Goal: Browse casually

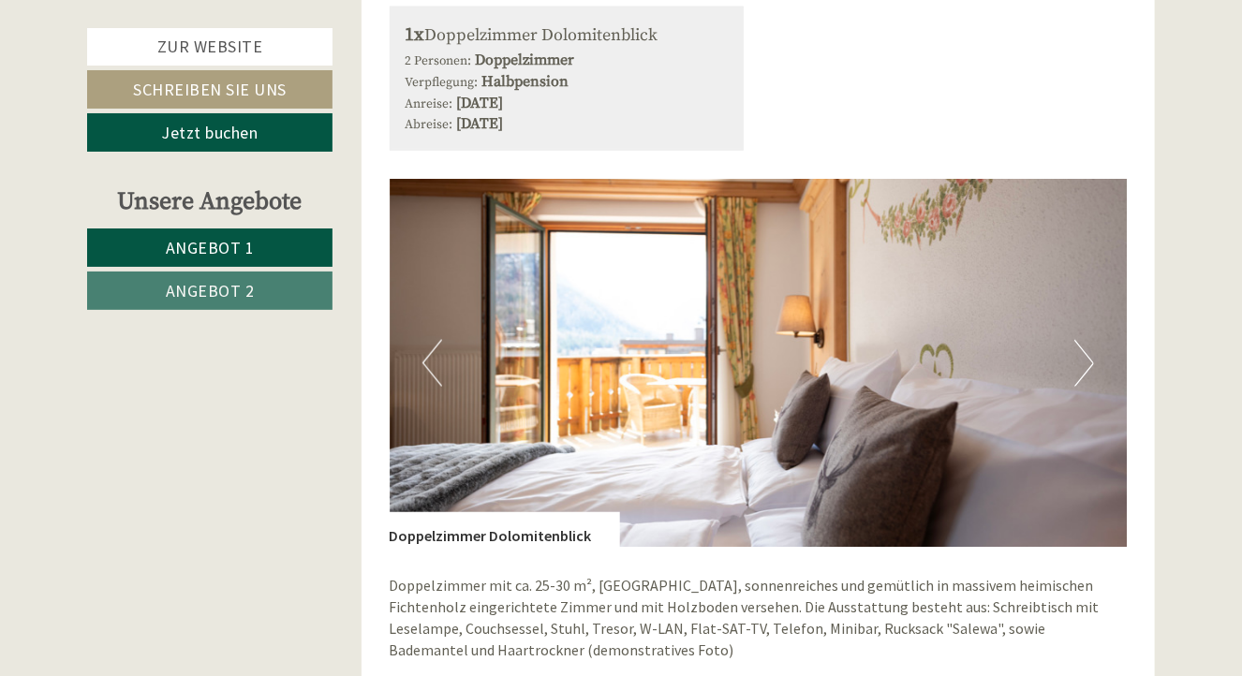
scroll to position [1030, 0]
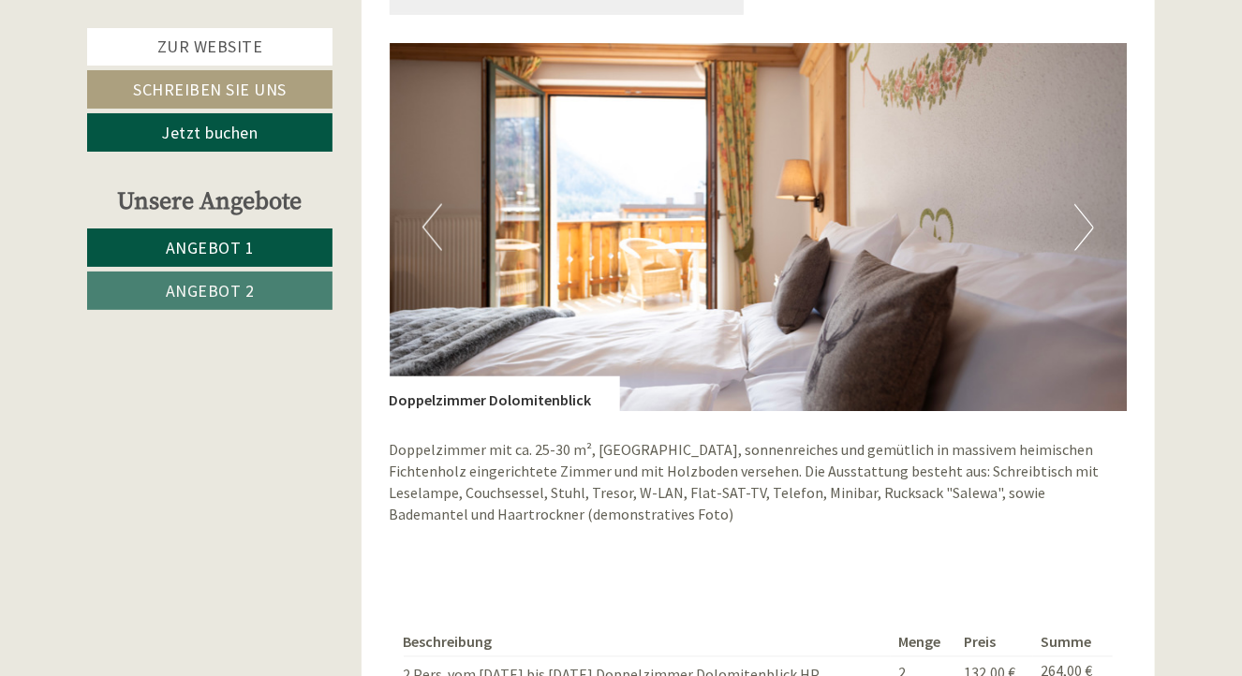
scroll to position [1218, 0]
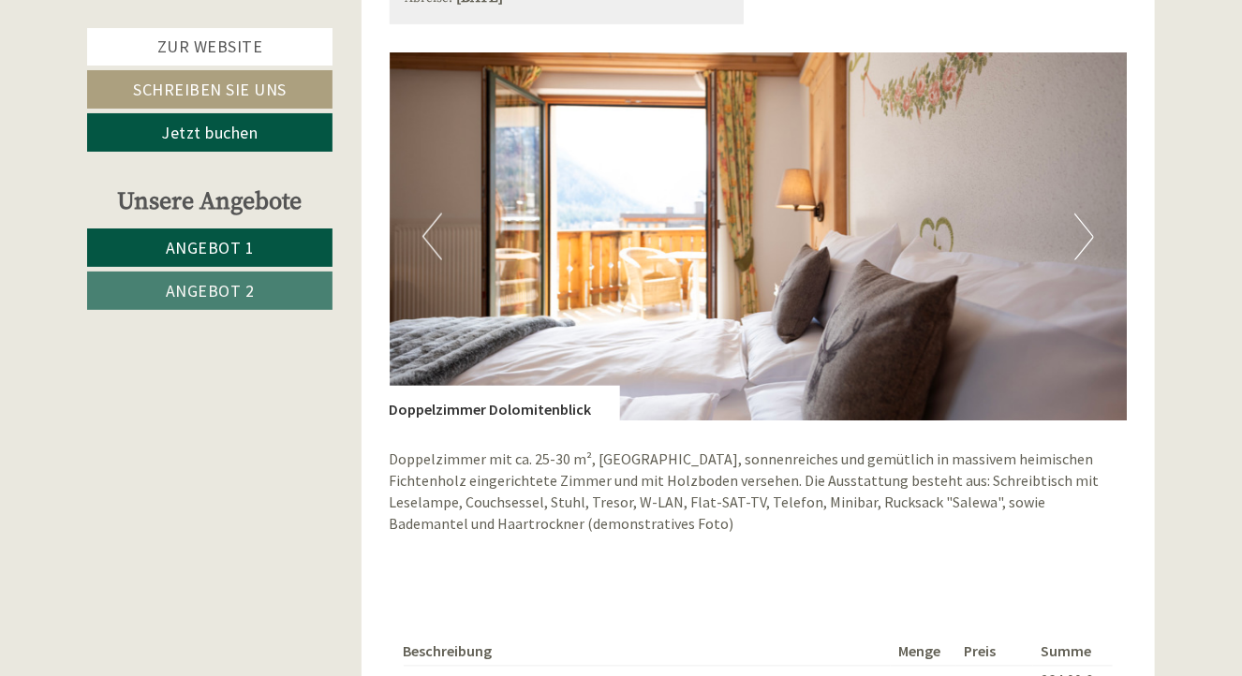
click at [1087, 227] on button "Next" at bounding box center [1084, 237] width 20 height 47
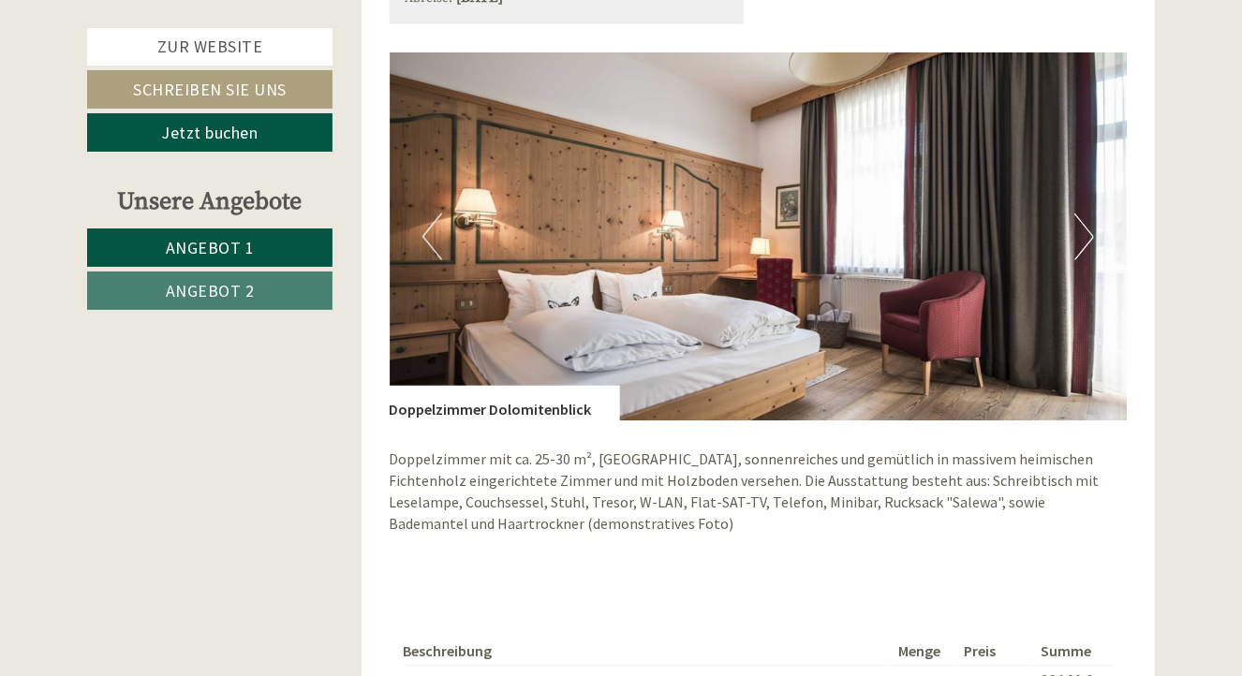
click at [1087, 227] on button "Next" at bounding box center [1084, 237] width 20 height 47
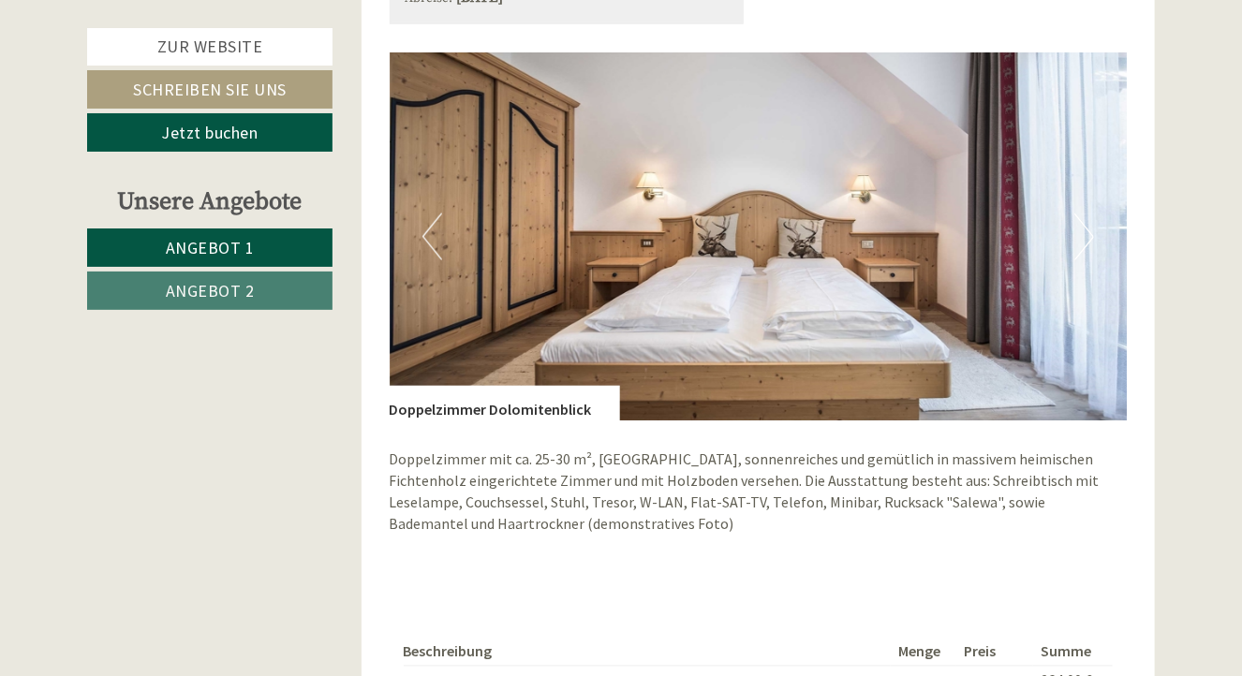
click at [427, 241] on button "Previous" at bounding box center [432, 237] width 20 height 47
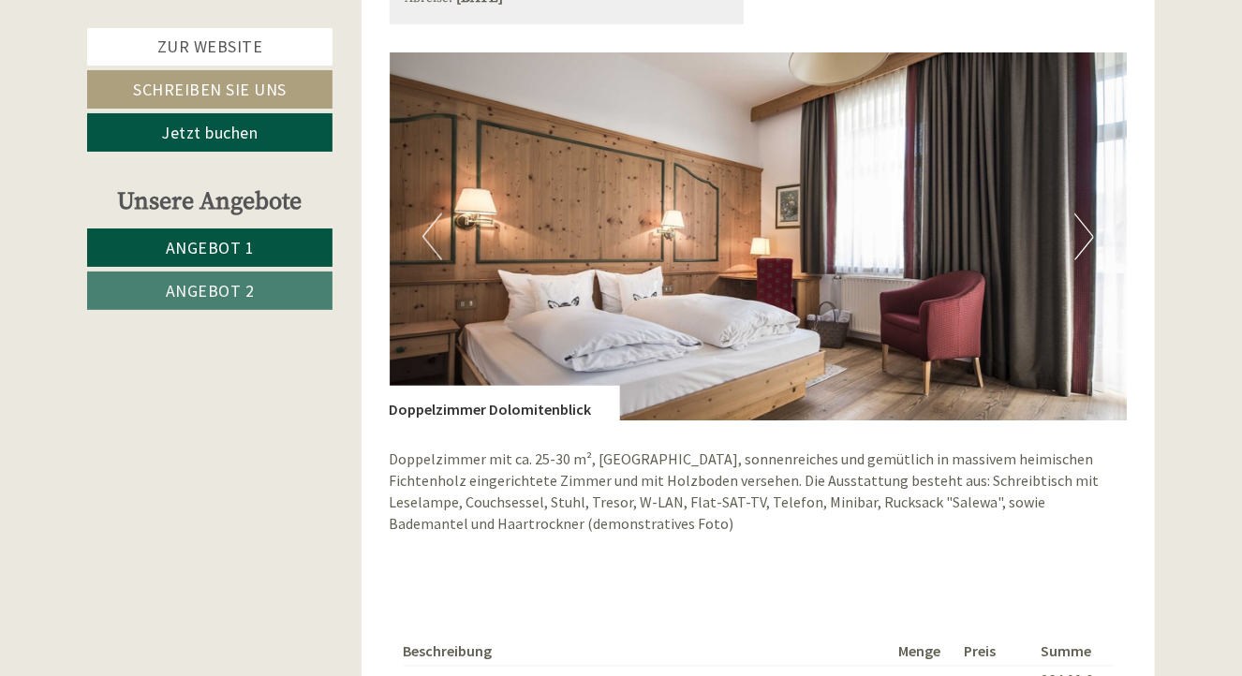
click at [1079, 238] on button "Next" at bounding box center [1084, 237] width 20 height 47
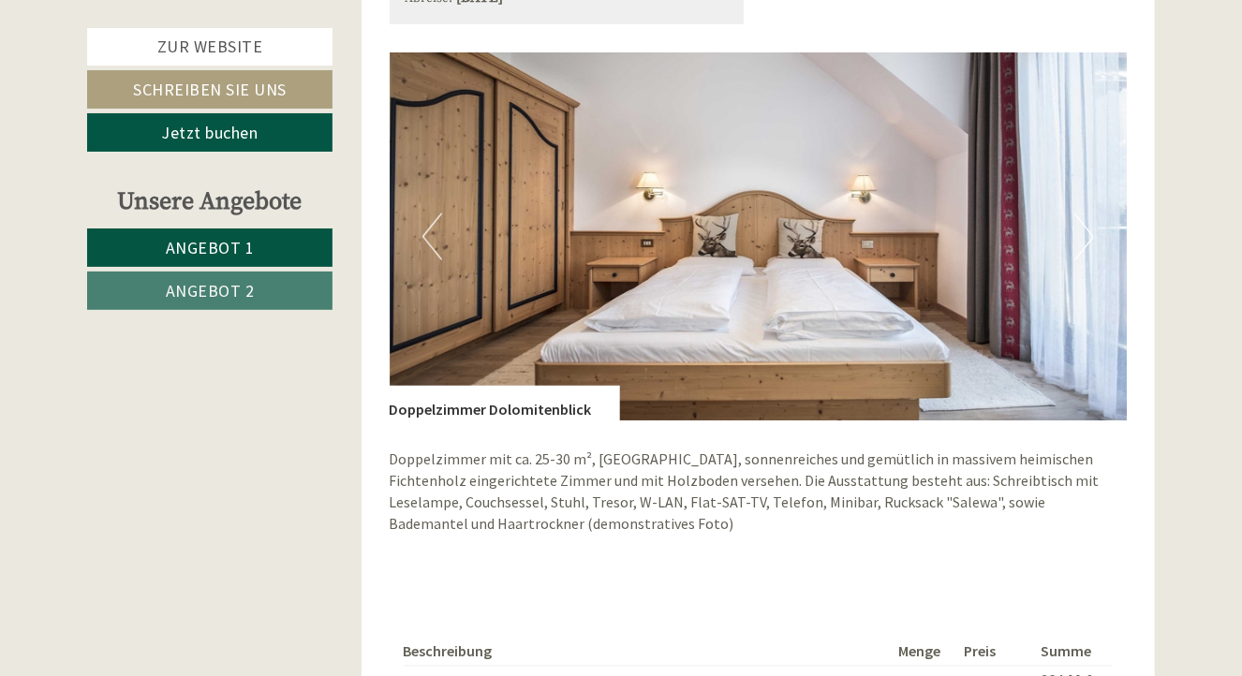
click at [1079, 238] on button "Next" at bounding box center [1084, 237] width 20 height 47
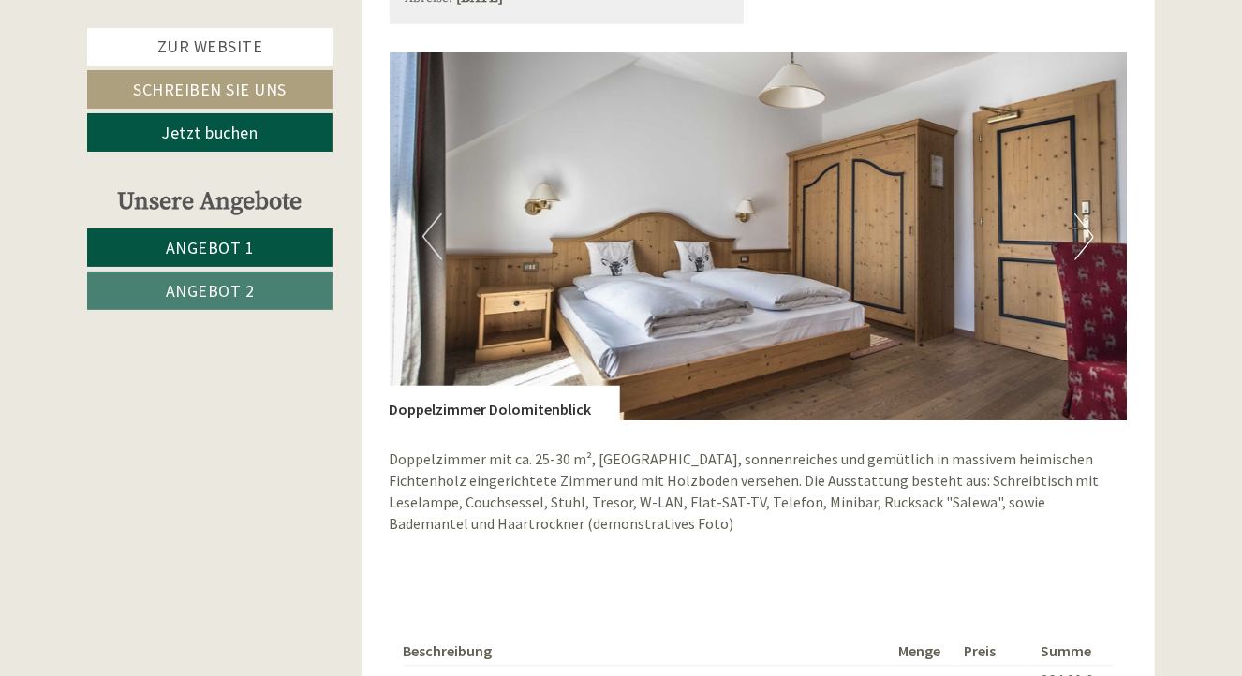
click at [1079, 238] on button "Next" at bounding box center [1084, 237] width 20 height 47
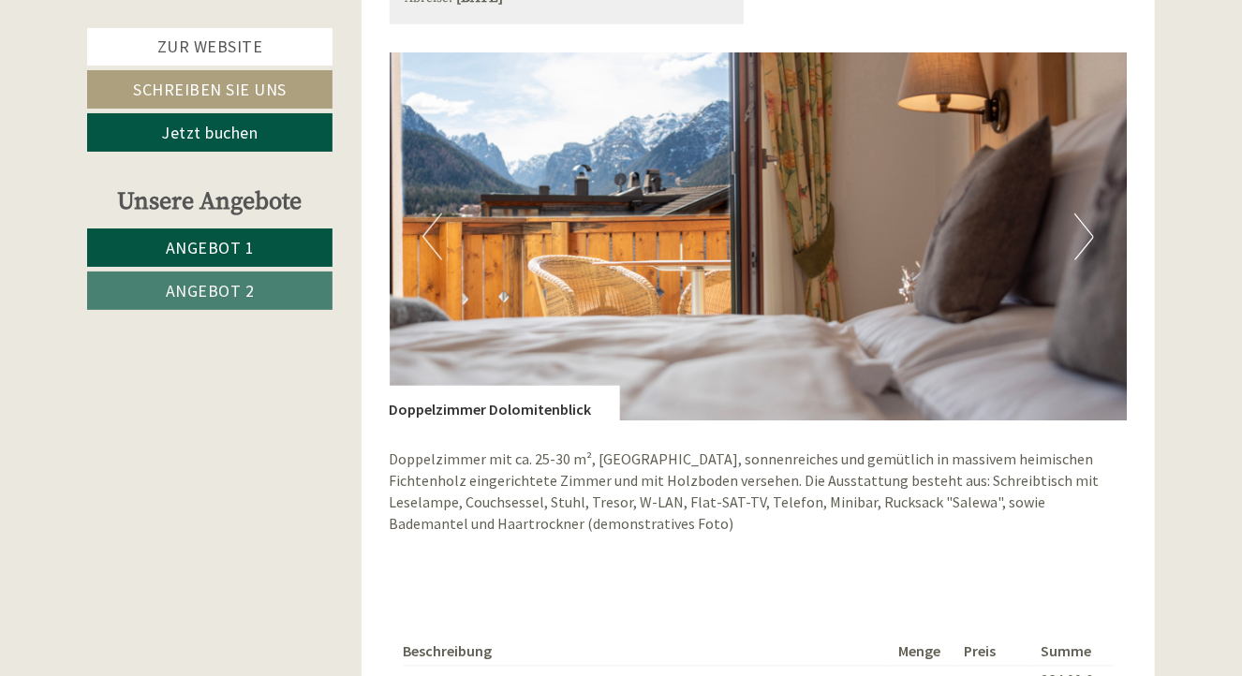
click at [427, 227] on button "Previous" at bounding box center [432, 237] width 20 height 47
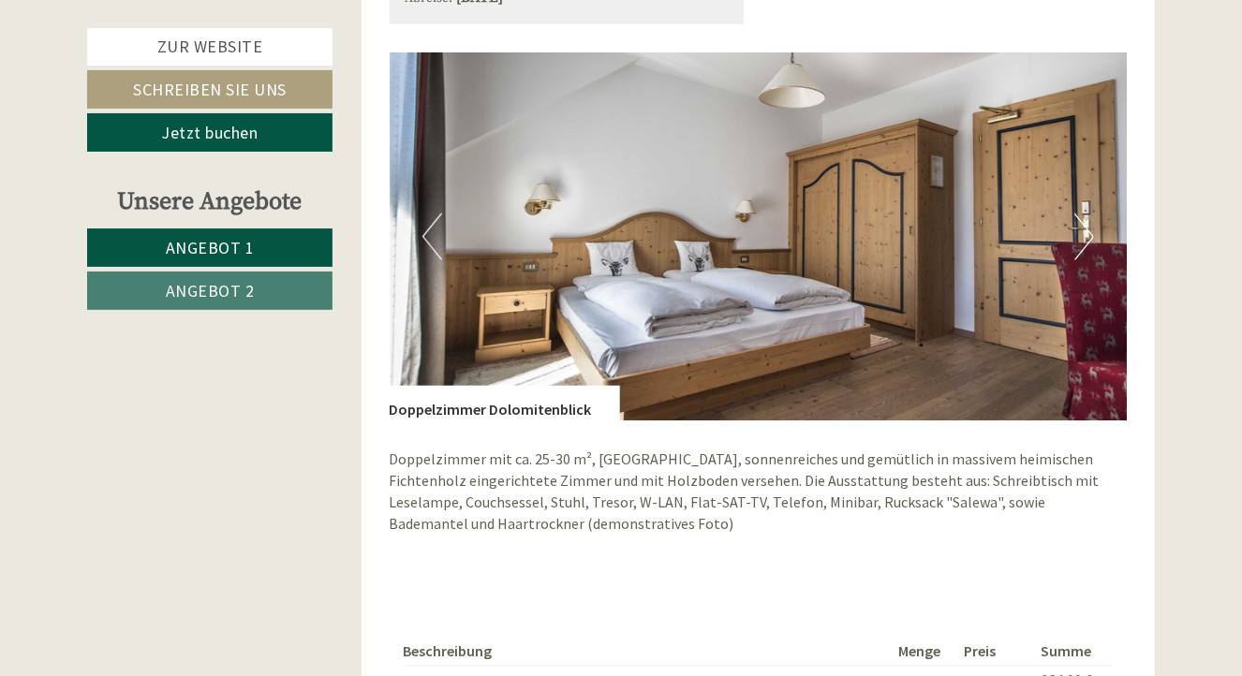
click at [427, 227] on button "Previous" at bounding box center [432, 237] width 20 height 47
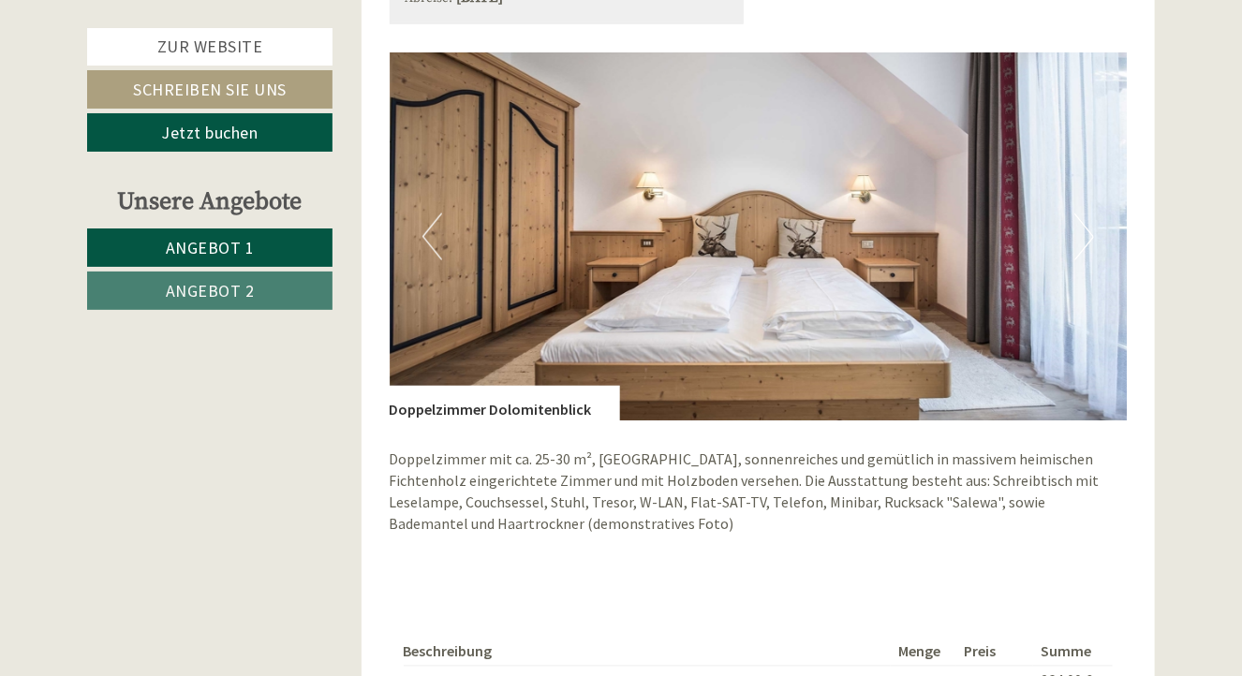
click at [427, 227] on button "Previous" at bounding box center [432, 237] width 20 height 47
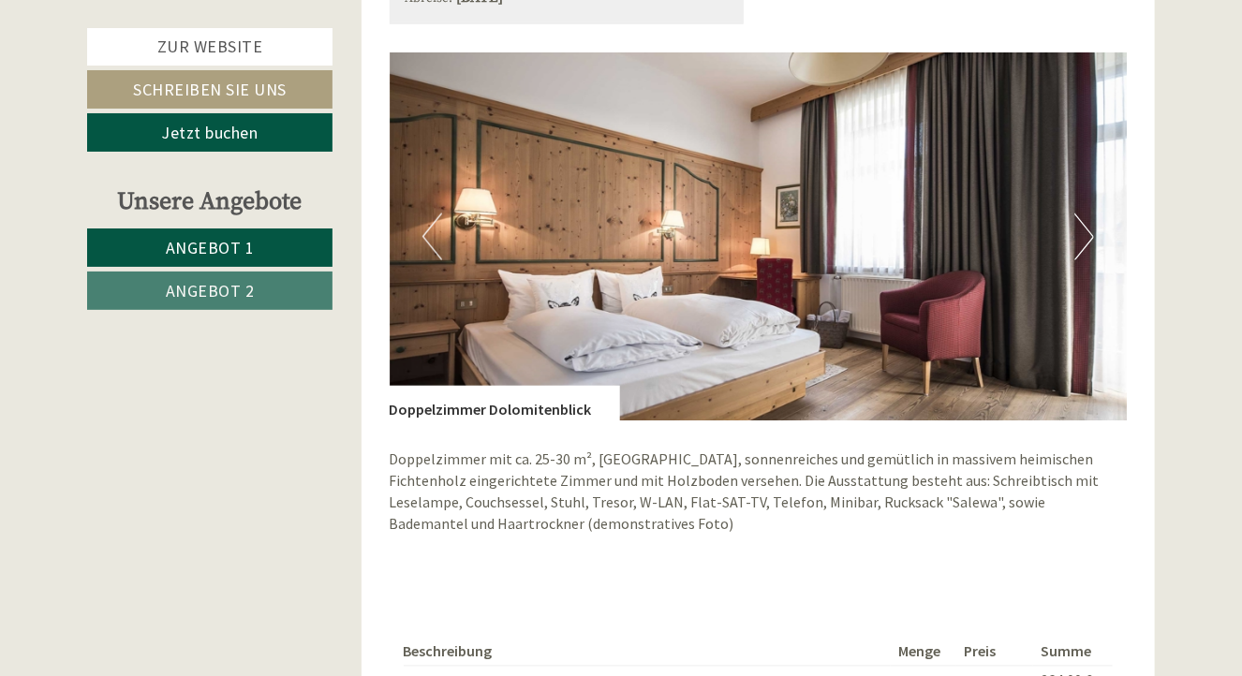
click at [1086, 237] on button "Next" at bounding box center [1084, 237] width 20 height 47
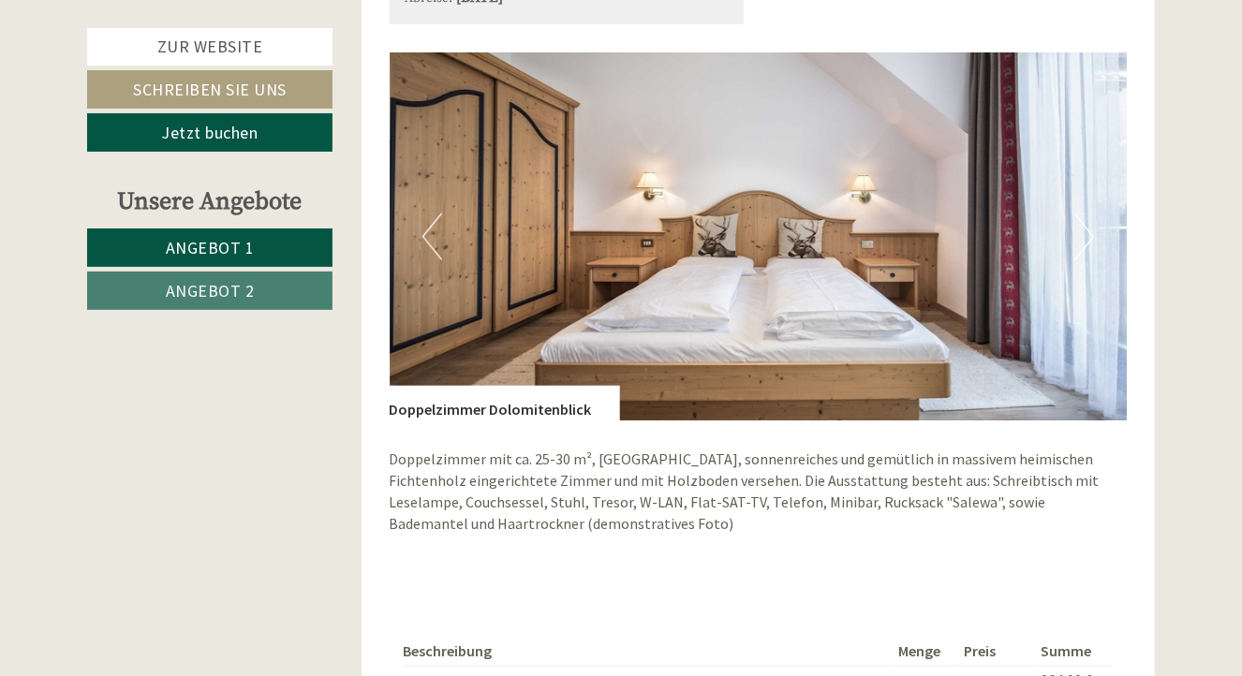
click at [1086, 237] on button "Next" at bounding box center [1084, 237] width 20 height 47
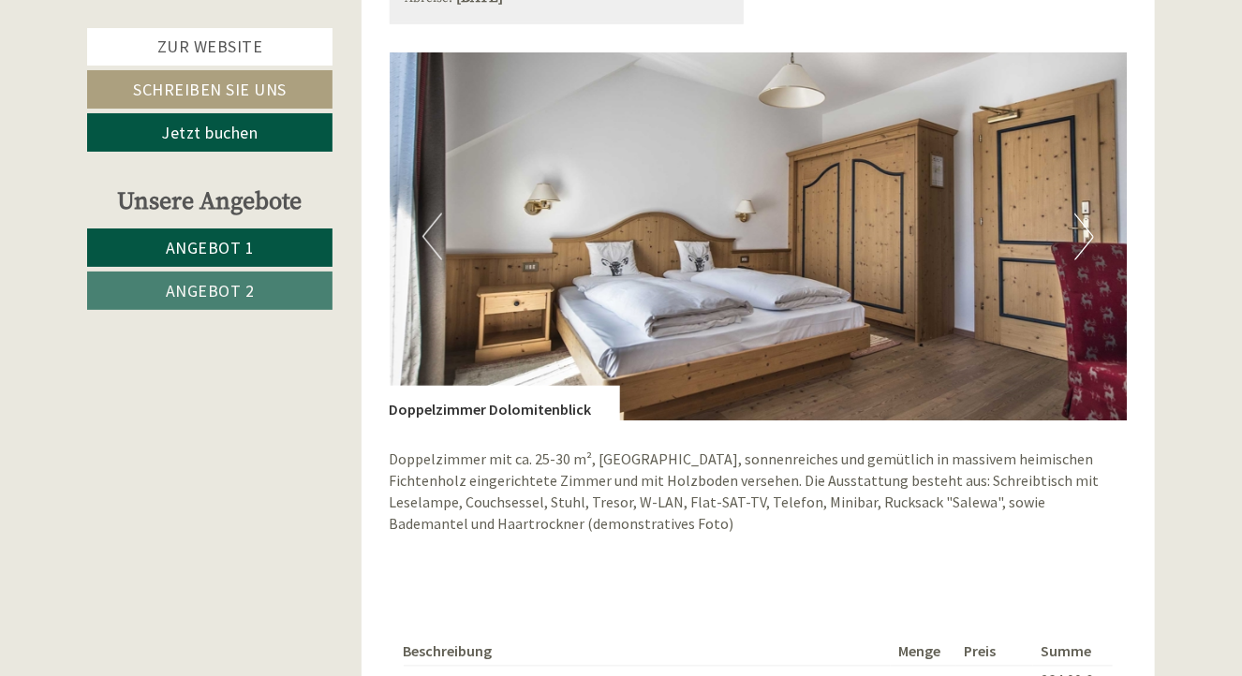
click at [1086, 237] on button "Next" at bounding box center [1084, 237] width 20 height 47
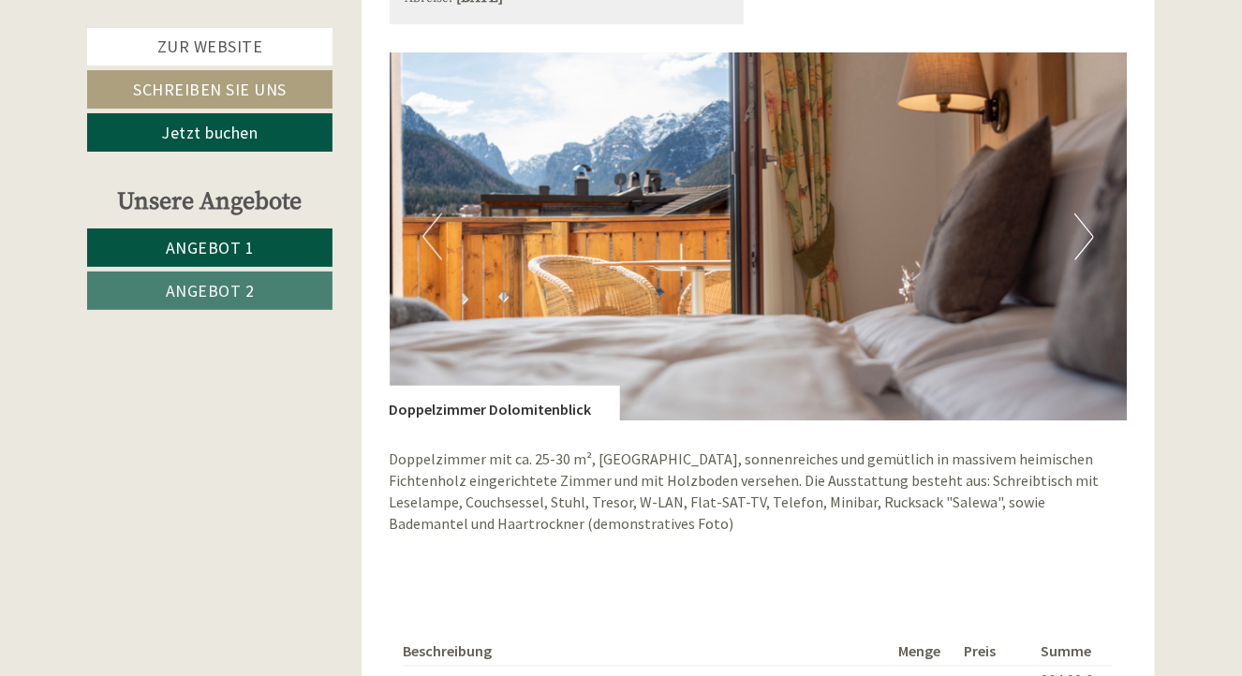
click at [1086, 237] on button "Next" at bounding box center [1084, 237] width 20 height 47
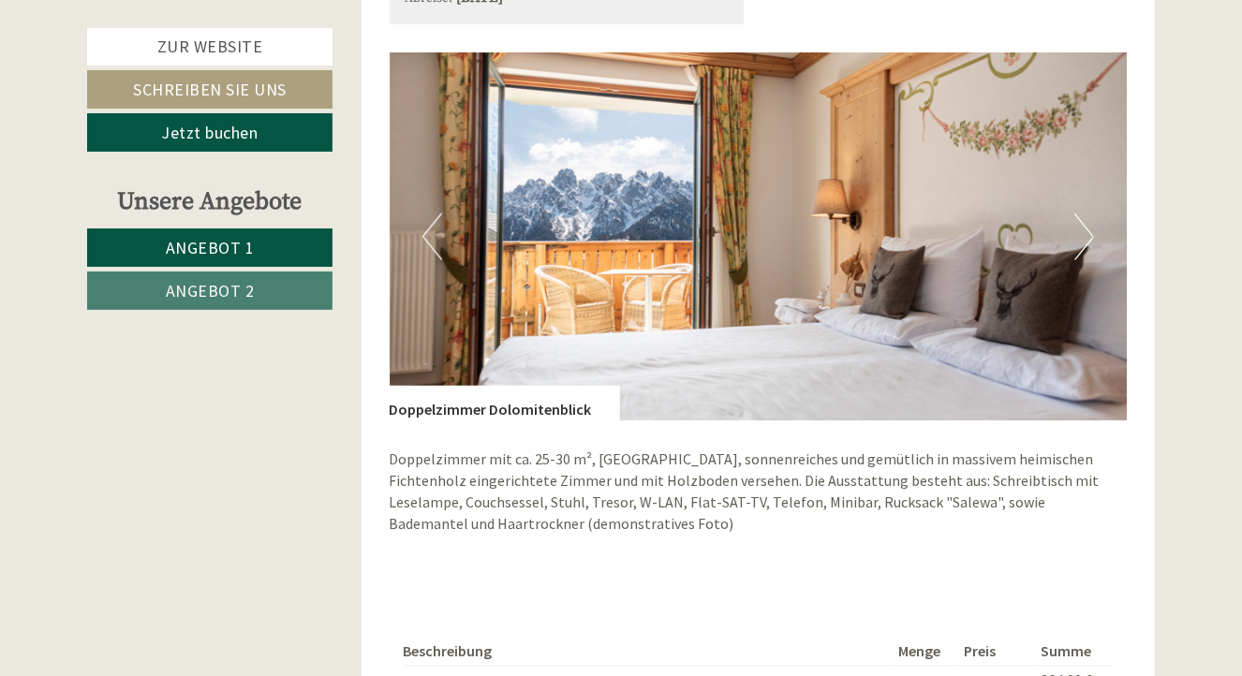
click at [1086, 237] on button "Next" at bounding box center [1084, 237] width 20 height 47
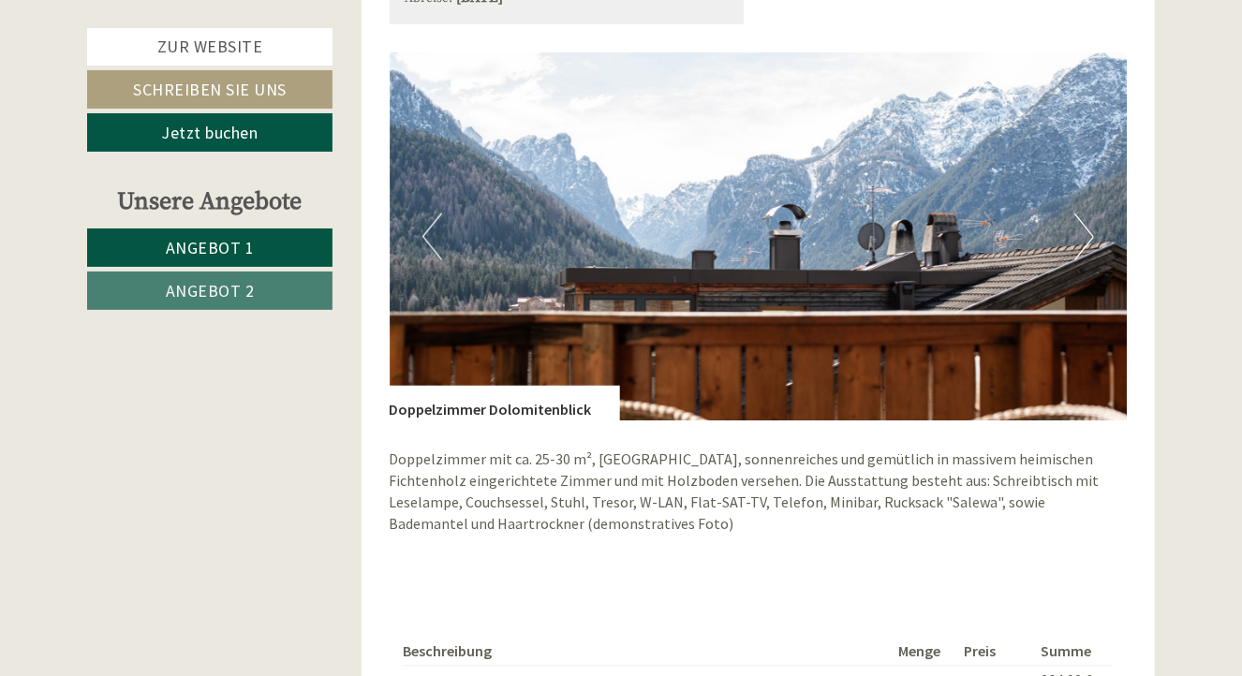
click at [1086, 237] on button "Next" at bounding box center [1084, 237] width 20 height 47
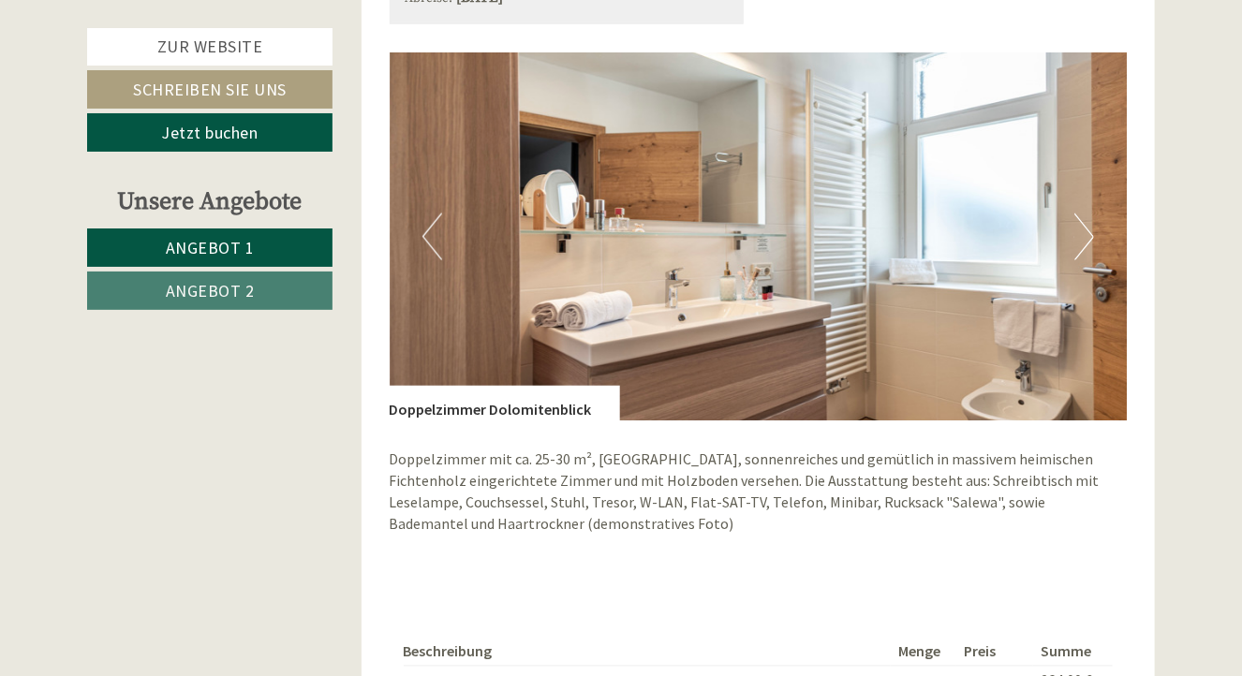
click at [1086, 237] on button "Next" at bounding box center [1084, 237] width 20 height 47
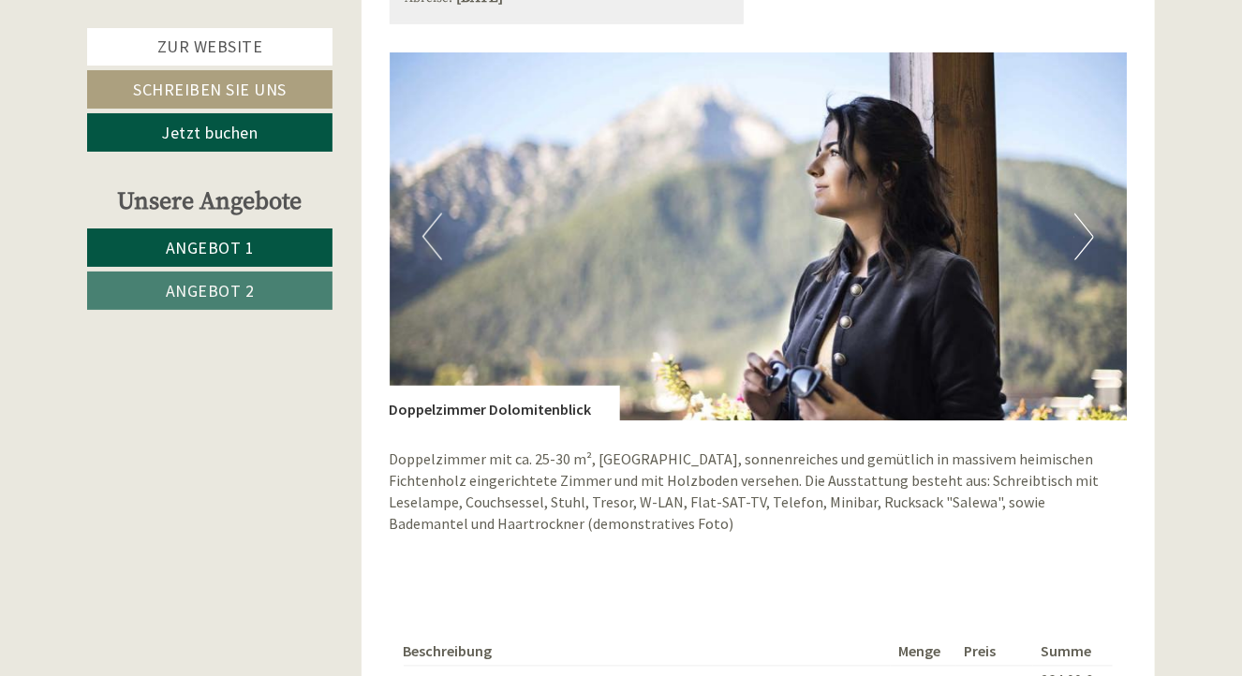
click at [1086, 237] on button "Next" at bounding box center [1084, 237] width 20 height 47
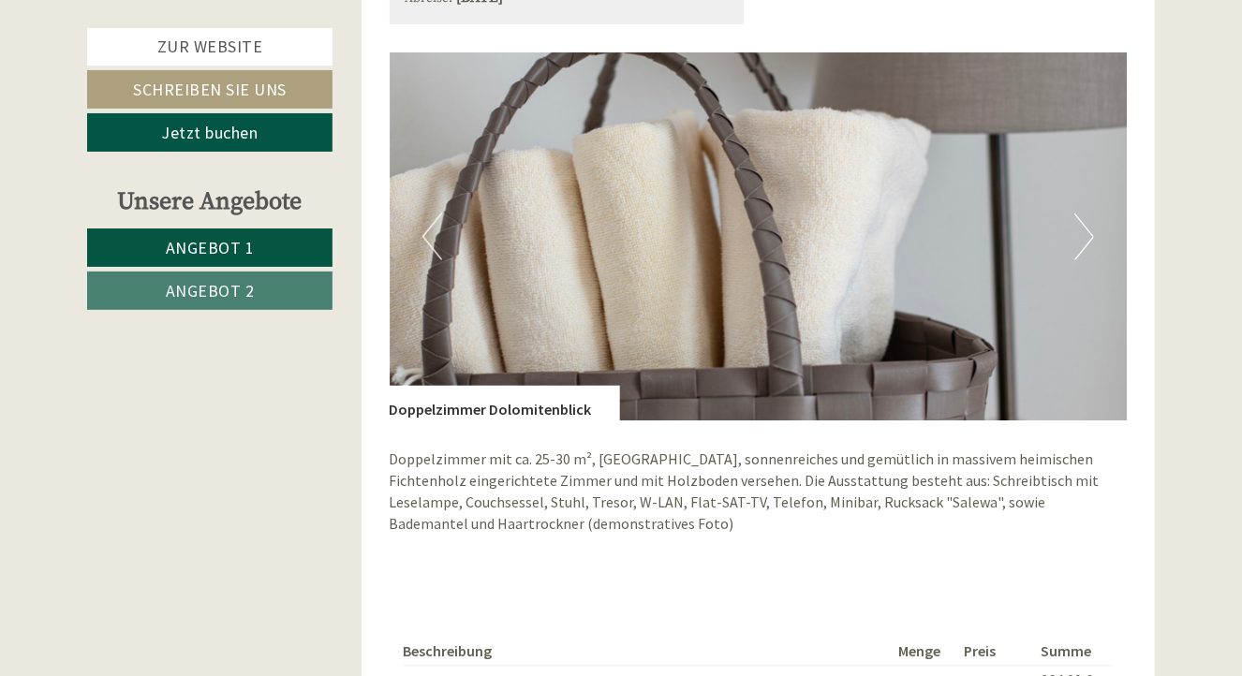
click at [1086, 237] on button "Next" at bounding box center [1084, 237] width 20 height 47
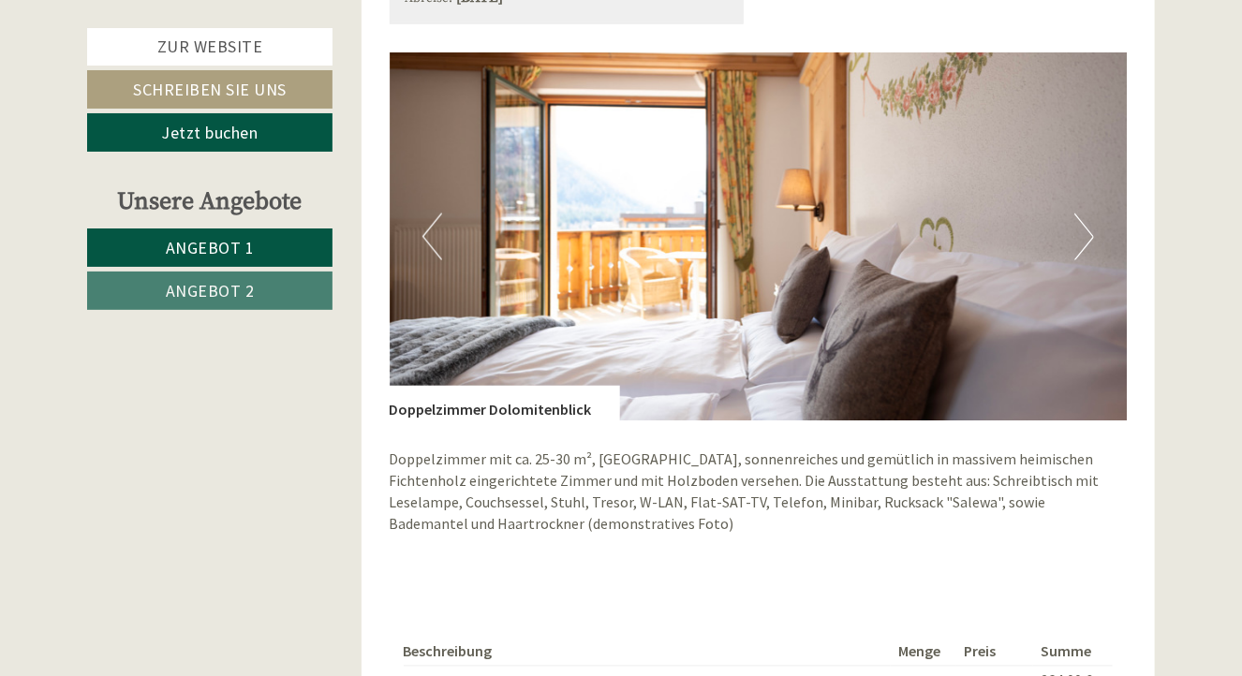
click at [1086, 237] on button "Next" at bounding box center [1084, 237] width 20 height 47
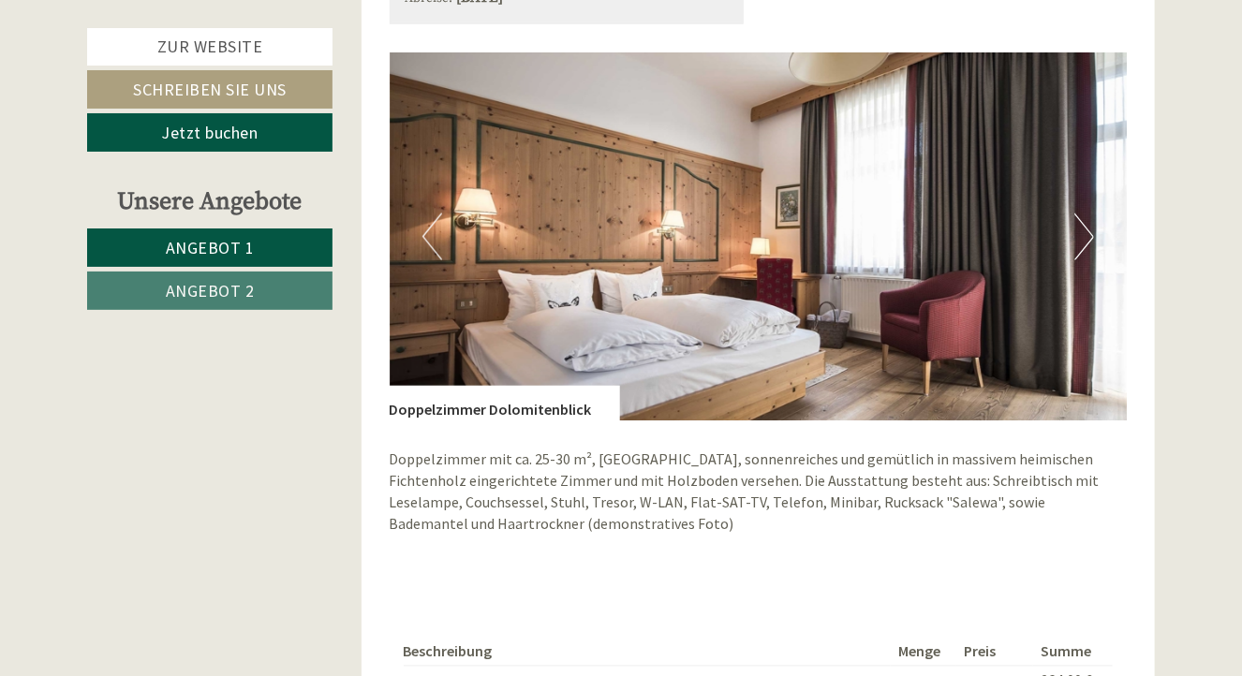
click at [1086, 237] on button "Next" at bounding box center [1084, 237] width 20 height 47
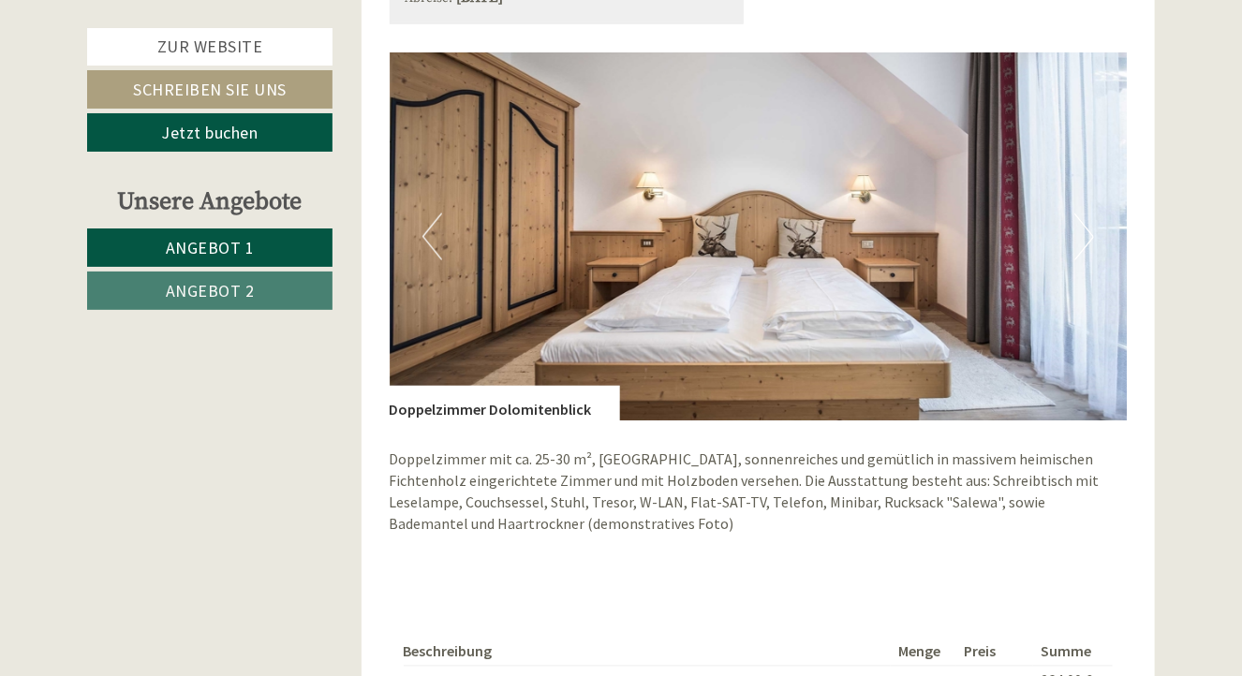
click at [1086, 237] on button "Next" at bounding box center [1084, 237] width 20 height 47
